Goal: Information Seeking & Learning: Learn about a topic

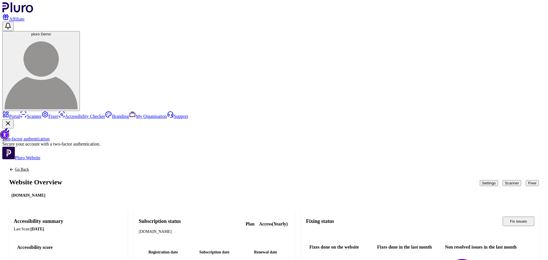
click at [502, 180] on button "Scanner" at bounding box center [511, 183] width 19 height 6
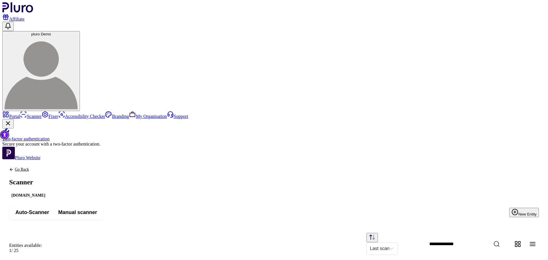
drag, startPoint x: 496, startPoint y: 141, endPoint x: 501, endPoint y: 143, distance: 5.7
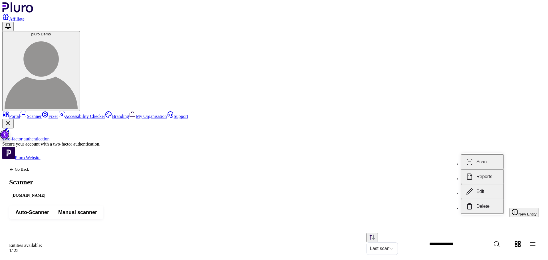
click at [482, 169] on button "Reports" at bounding box center [482, 176] width 43 height 15
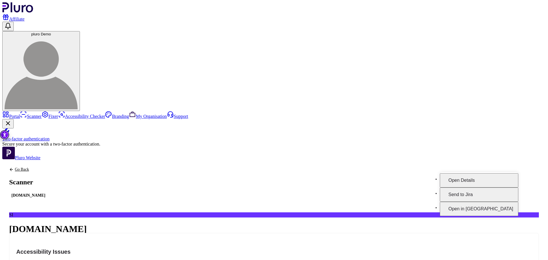
click at [500, 173] on button "Open Details" at bounding box center [479, 180] width 78 height 14
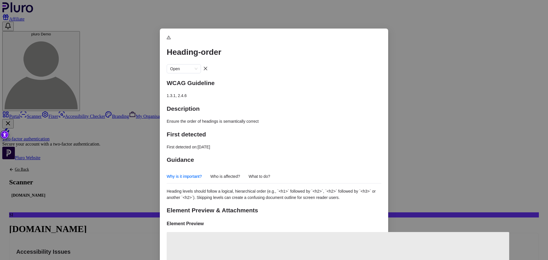
click at [232, 173] on span "Who is affected?" at bounding box center [225, 176] width 30 height 7
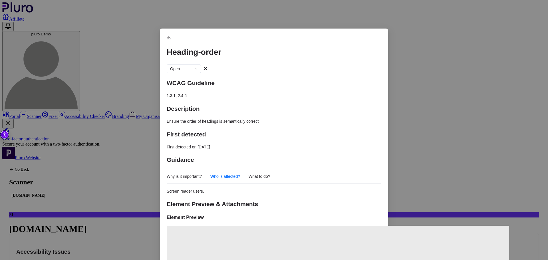
click at [270, 173] on span "What to do?" at bounding box center [259, 176] width 22 height 7
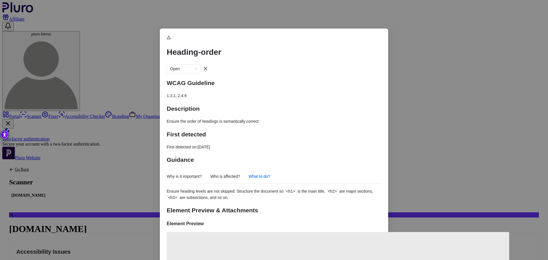
click at [175, 173] on span "Why is it important?" at bounding box center [184, 176] width 35 height 7
click at [364, 48] on div "Heading-order Open" at bounding box center [274, 53] width 215 height 39
click at [210, 64] on button "Close dialog" at bounding box center [205, 68] width 9 height 9
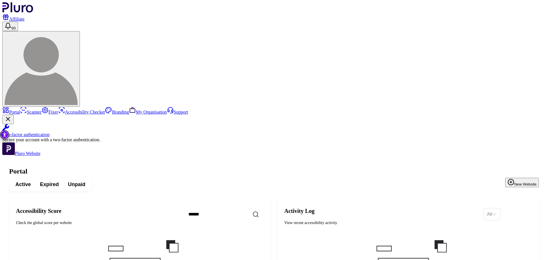
drag, startPoint x: 231, startPoint y: 66, endPoint x: 288, endPoint y: 32, distance: 66.5
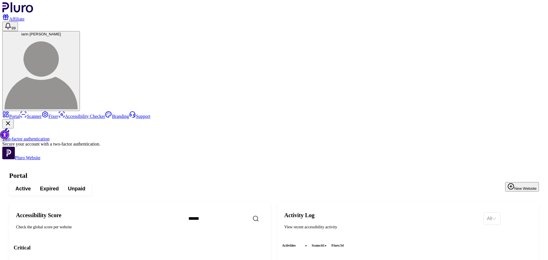
scroll to position [86, 0]
